Goal: Information Seeking & Learning: Learn about a topic

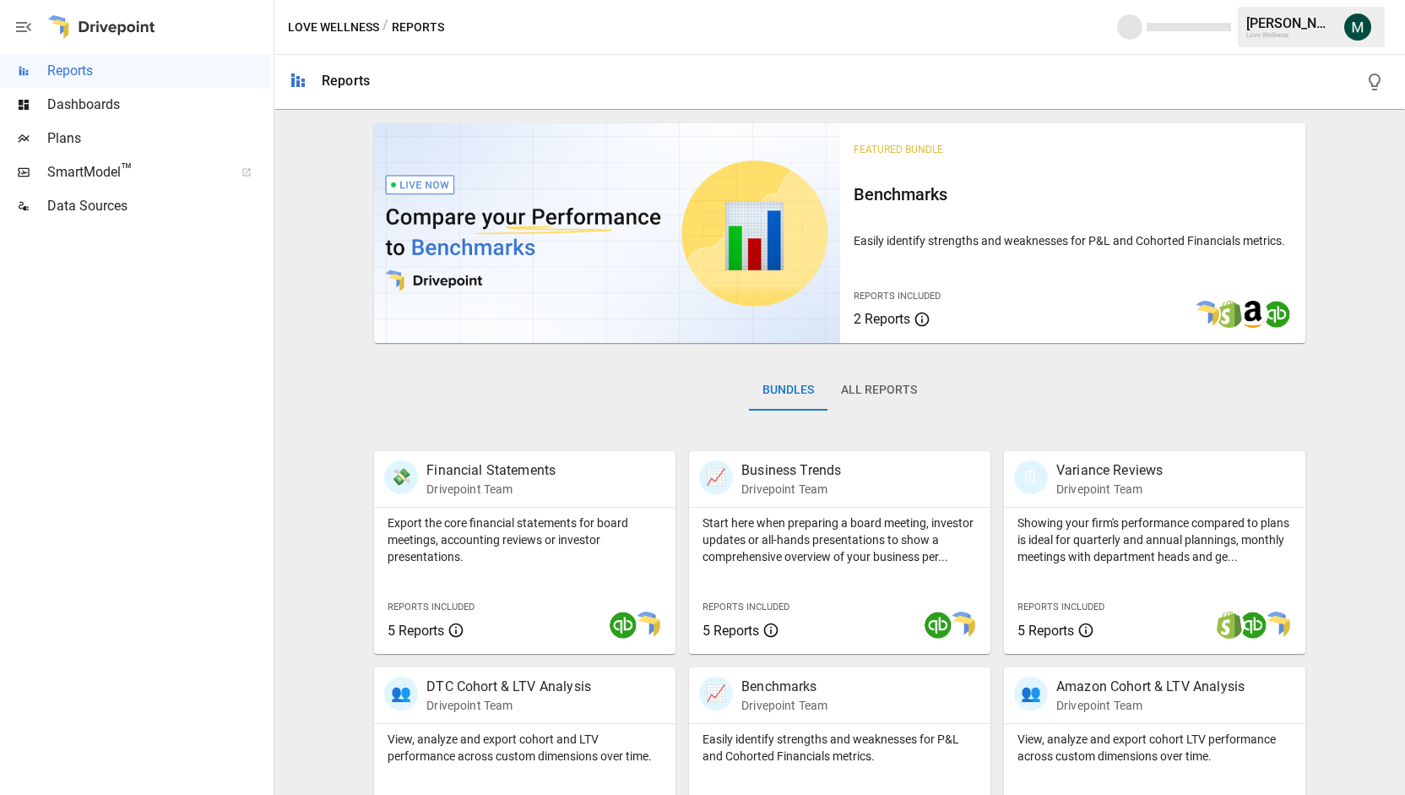
scroll to position [297, 0]
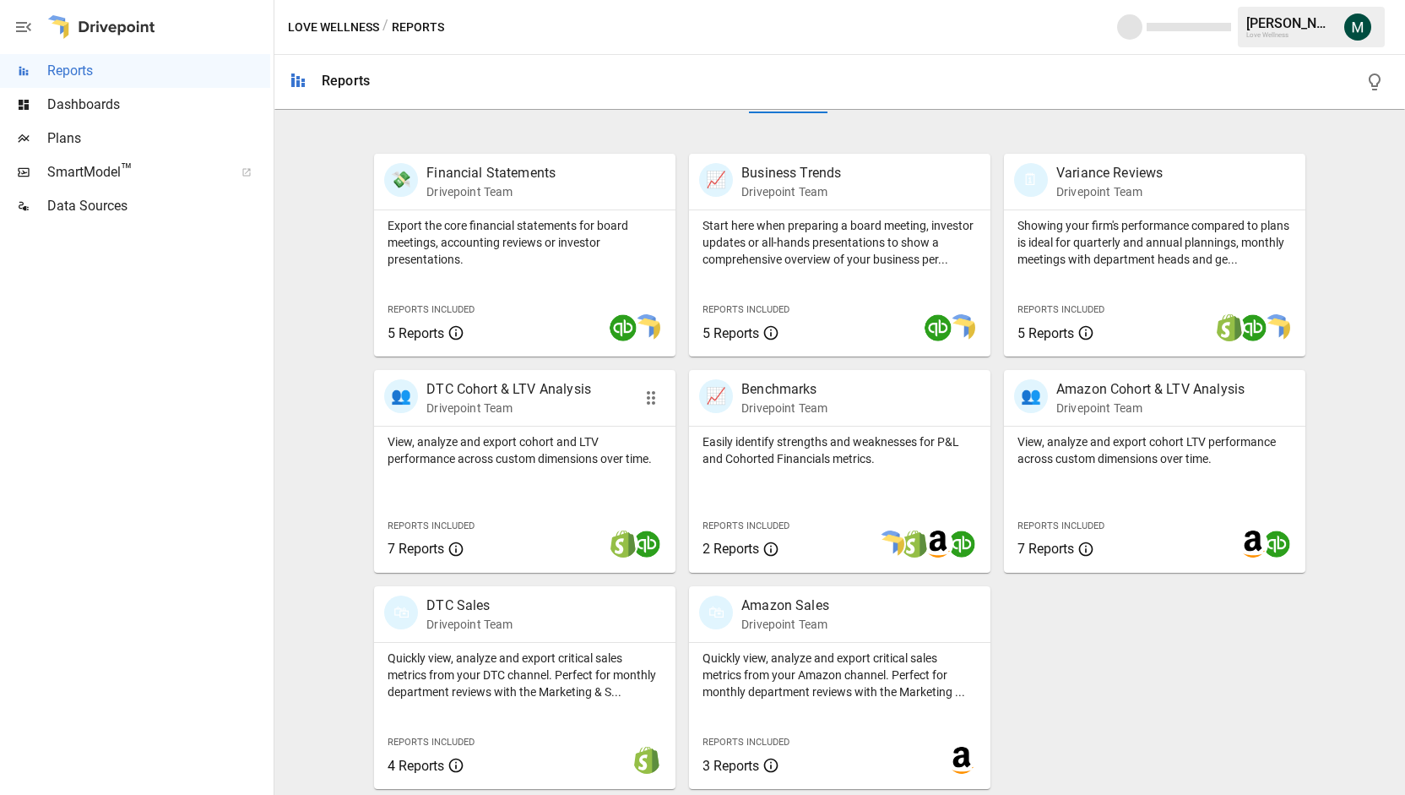
click at [476, 389] on p "DTC Cohort & LTV Analysis" at bounding box center [509, 389] width 165 height 20
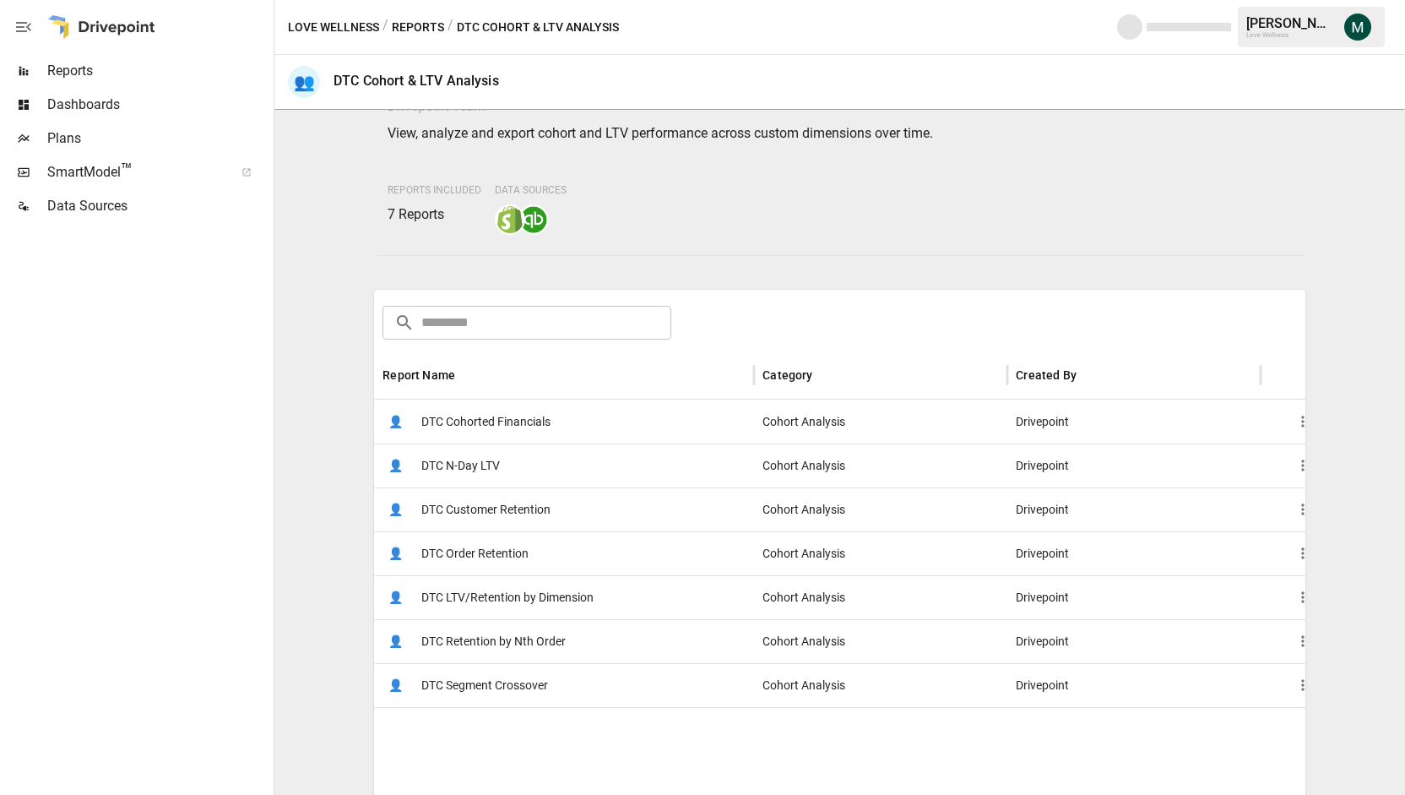
scroll to position [74, 0]
click at [451, 418] on span "DTC Cohorted Financials" at bounding box center [485, 423] width 129 height 43
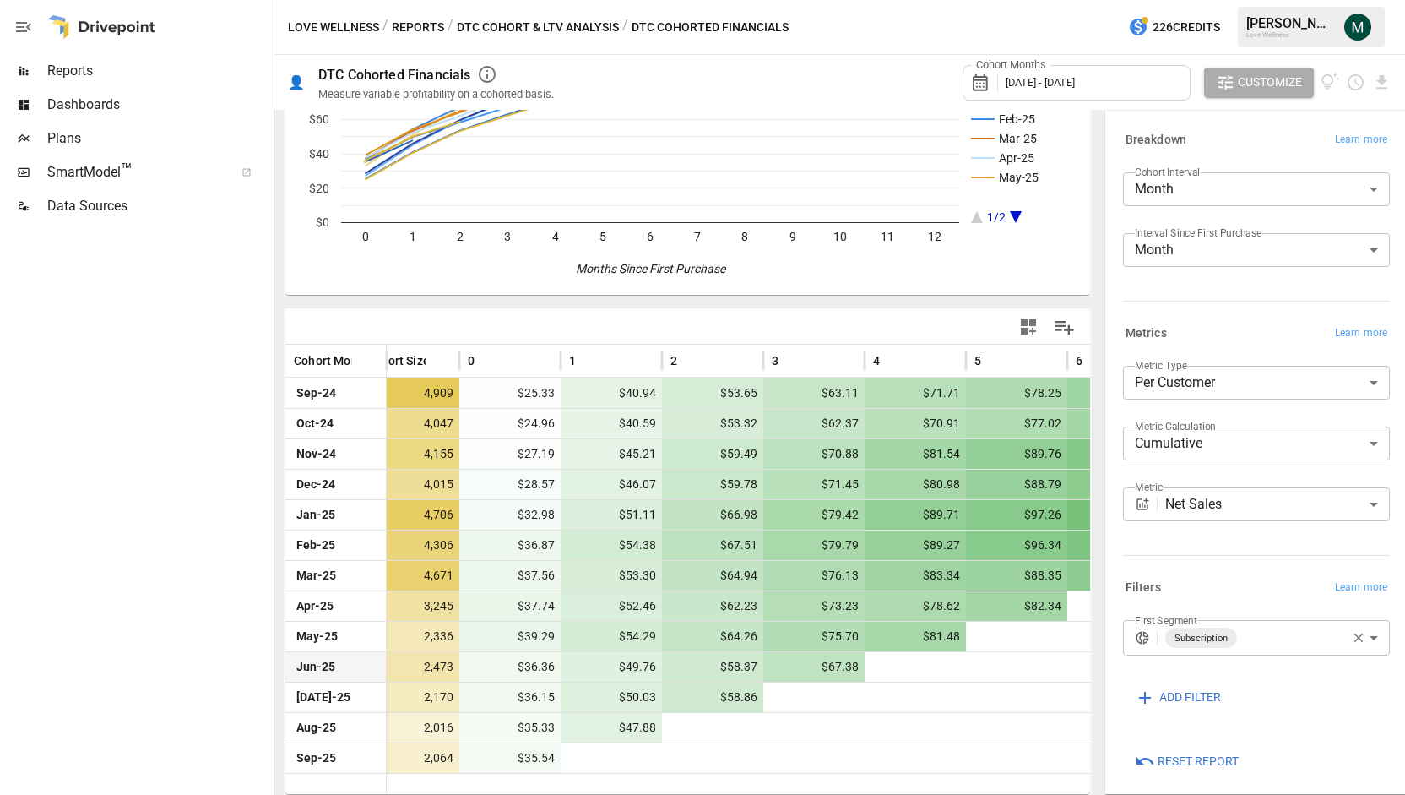
scroll to position [0, 27]
click at [139, 71] on span "Reports" at bounding box center [158, 71] width 223 height 20
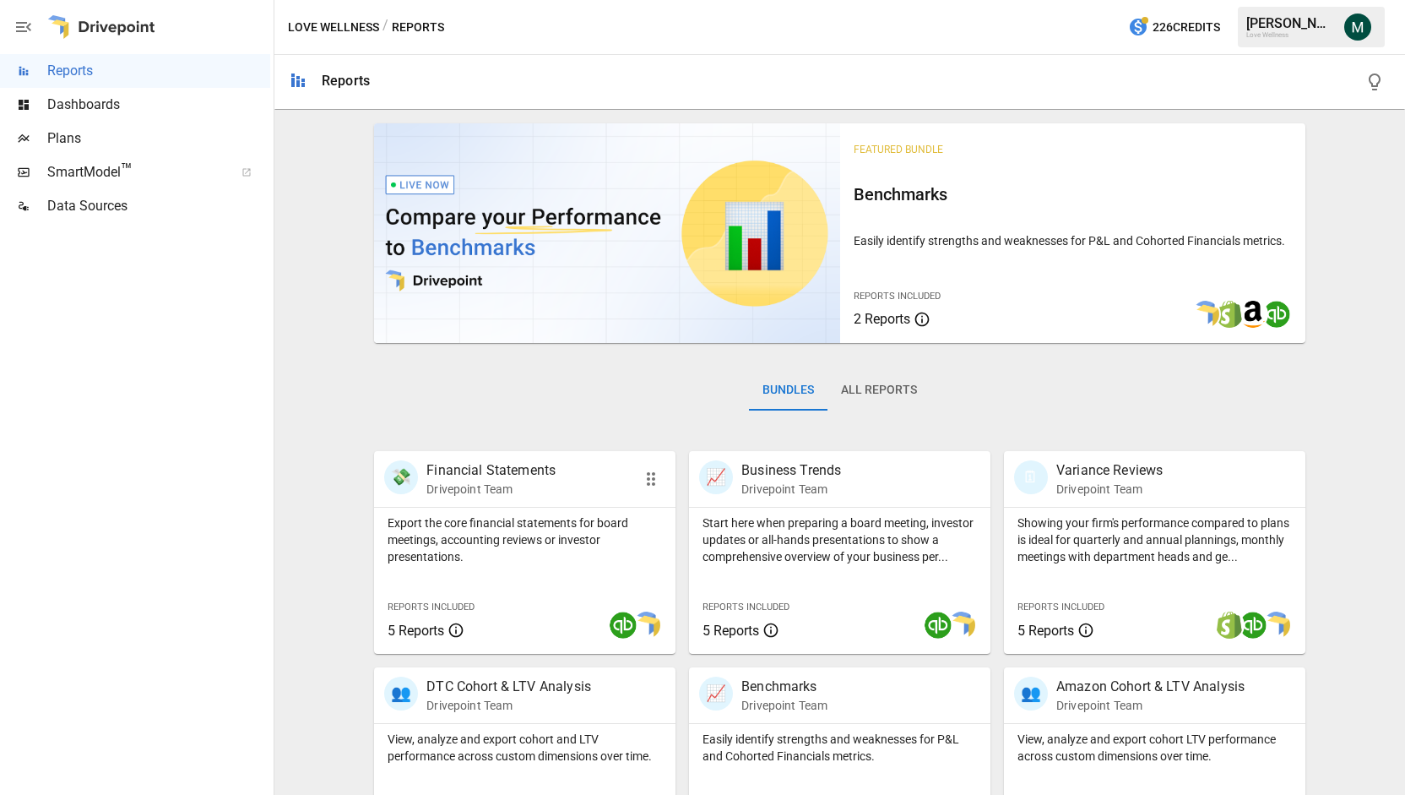
scroll to position [297, 0]
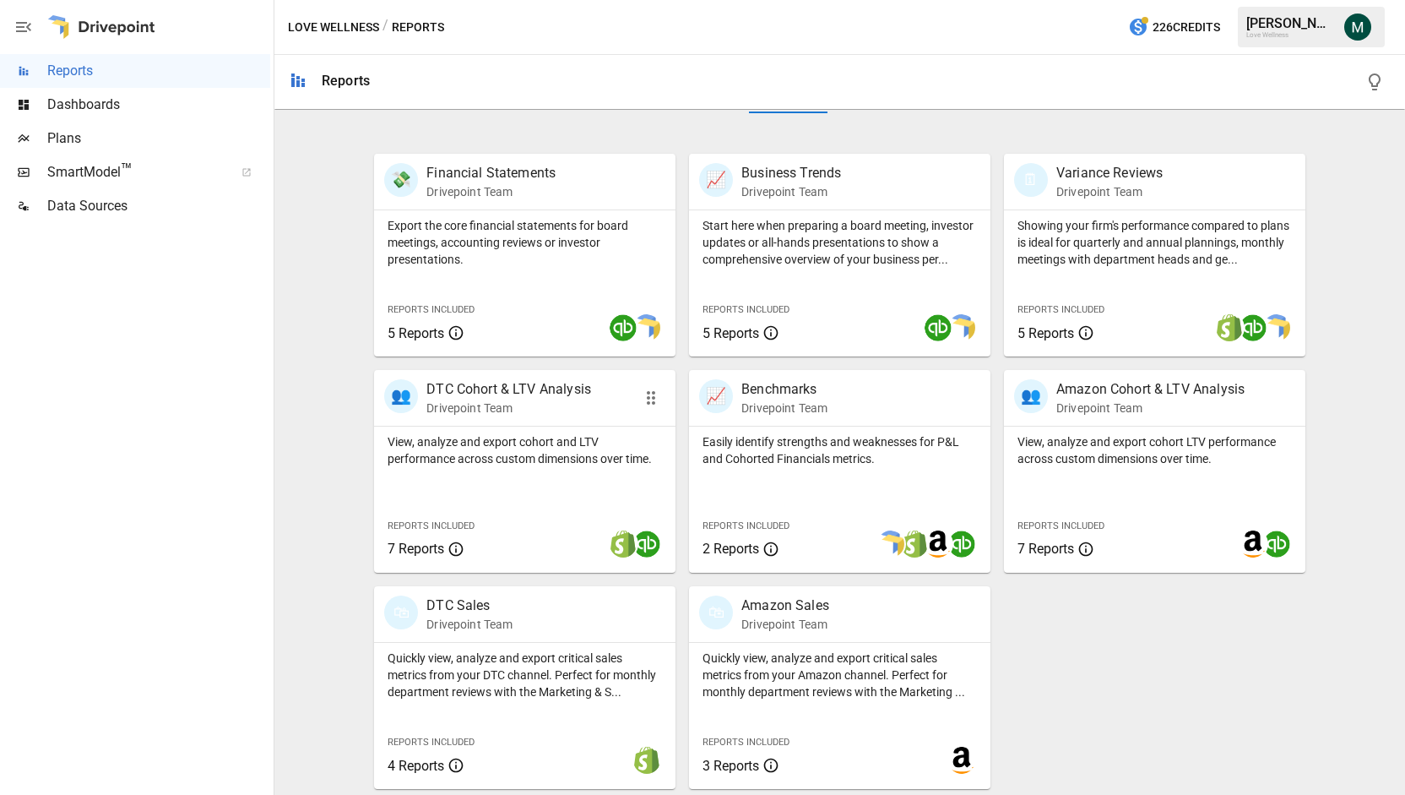
click at [543, 384] on p "DTC Cohort & LTV Analysis" at bounding box center [509, 389] width 165 height 20
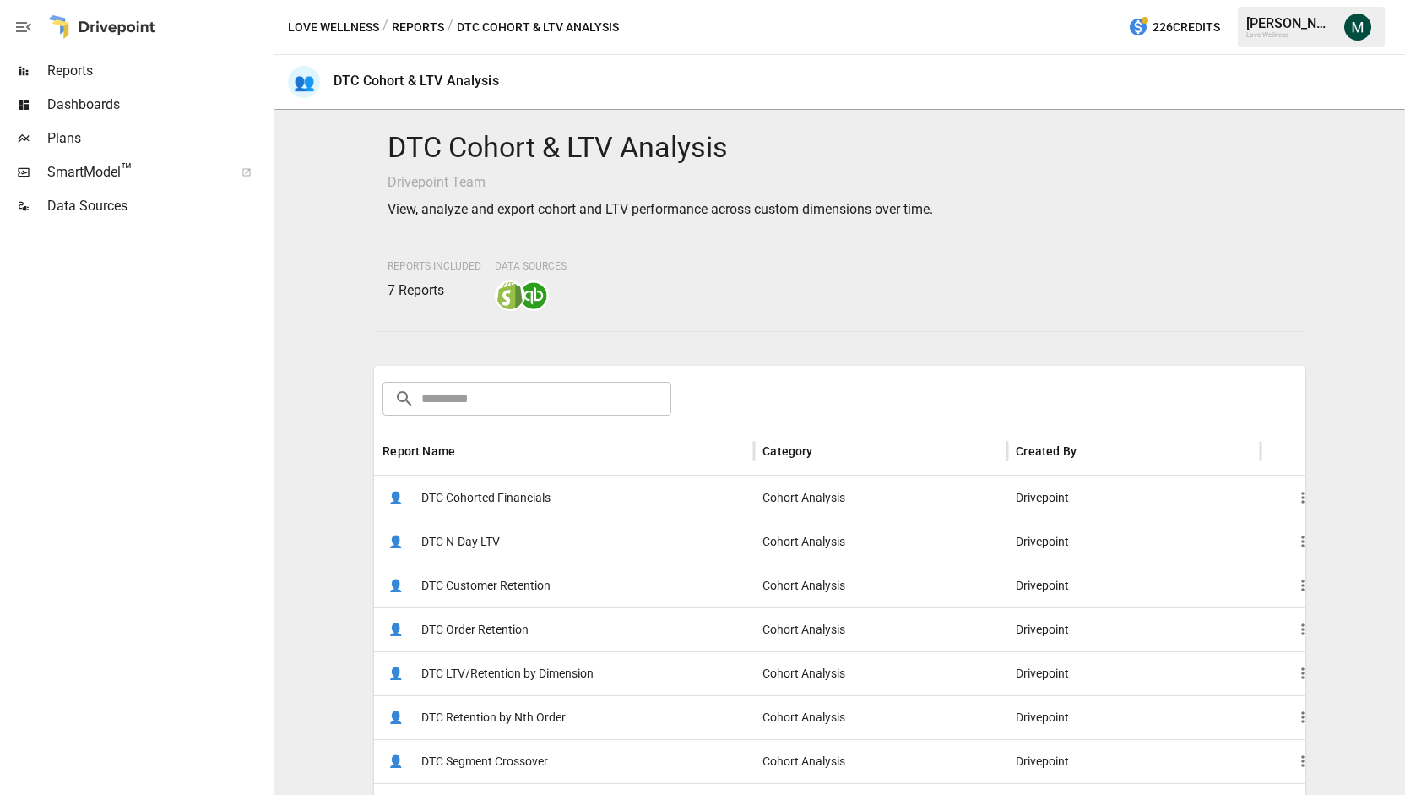
click at [481, 537] on span "DTC N-Day LTV" at bounding box center [460, 541] width 79 height 43
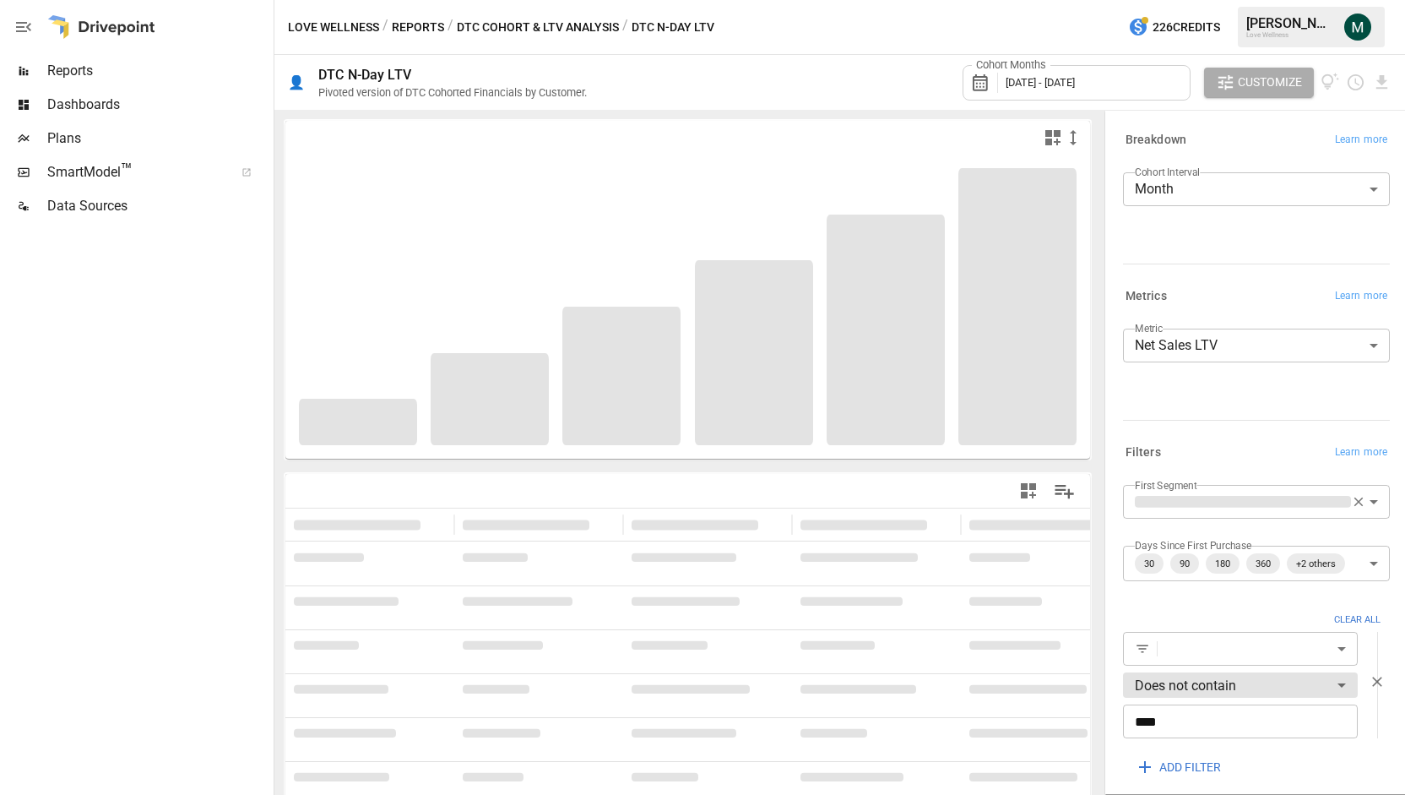
click at [1369, 685] on icon "button" at bounding box center [1377, 681] width 17 height 17
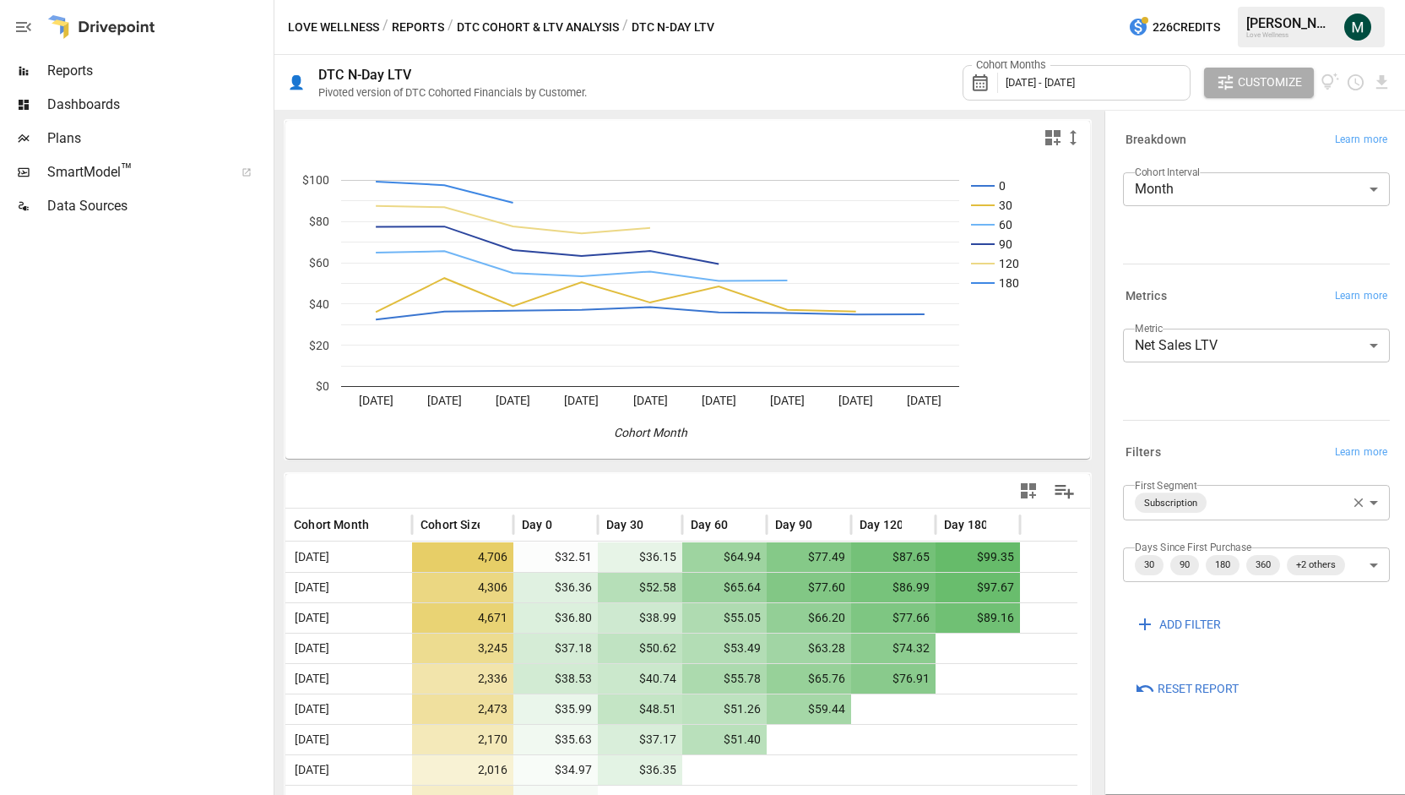
scroll to position [61, 0]
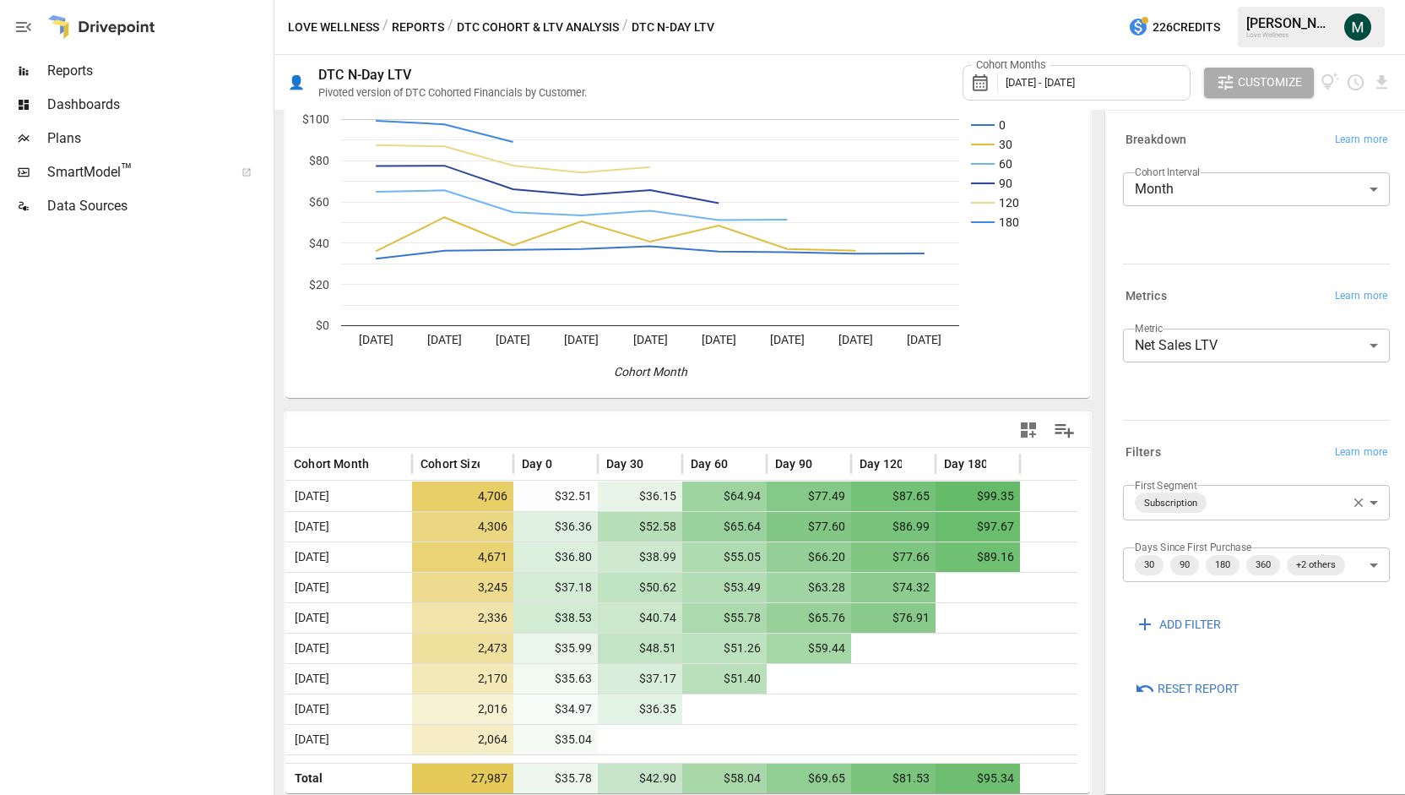
click at [1354, 503] on icon "button" at bounding box center [1358, 502] width 15 height 15
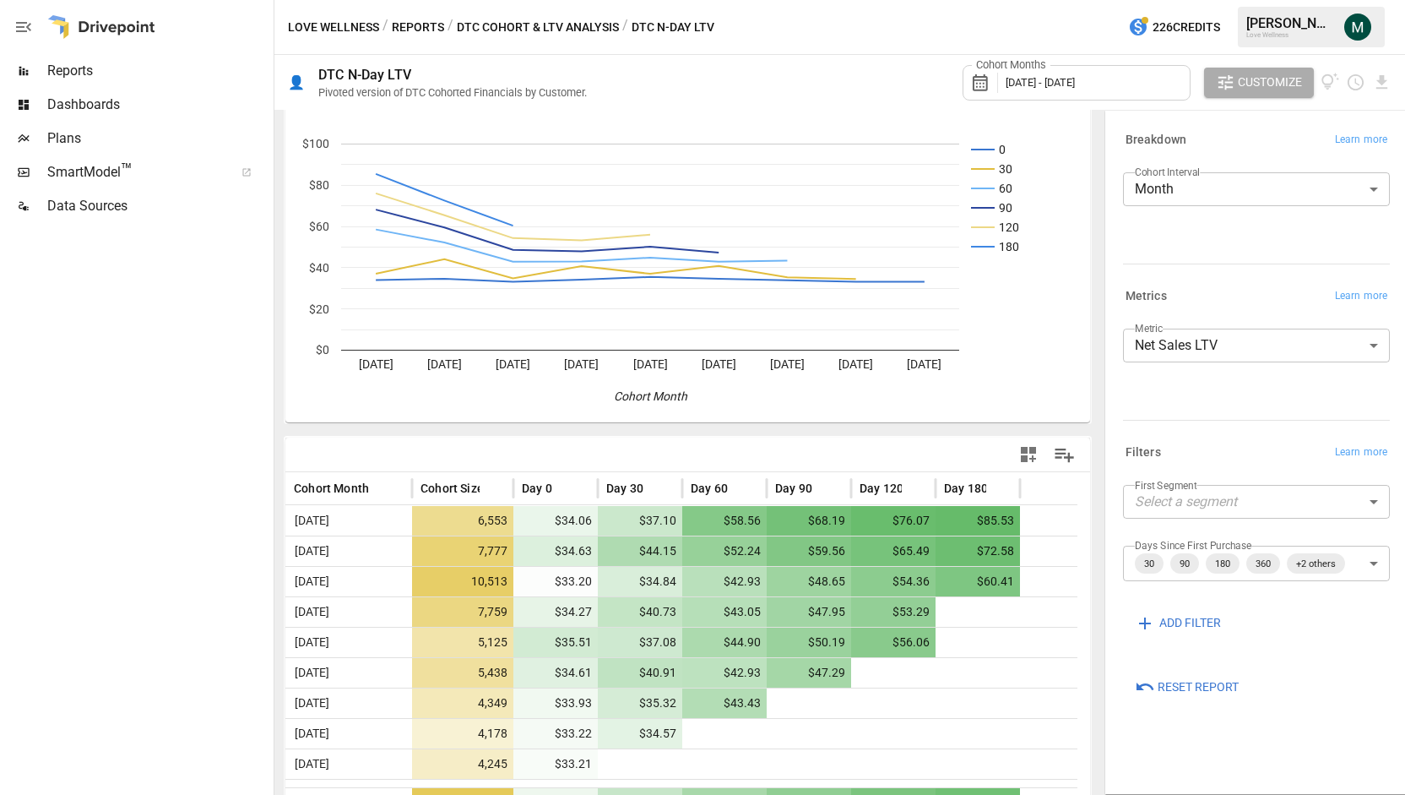
scroll to position [61, 0]
